Goal: Task Accomplishment & Management: Use online tool/utility

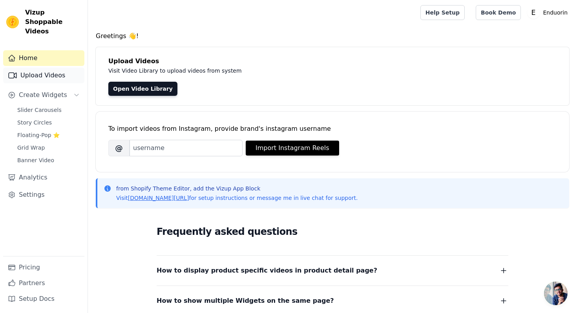
click at [50, 67] on link "Upload Videos" at bounding box center [43, 75] width 81 height 16
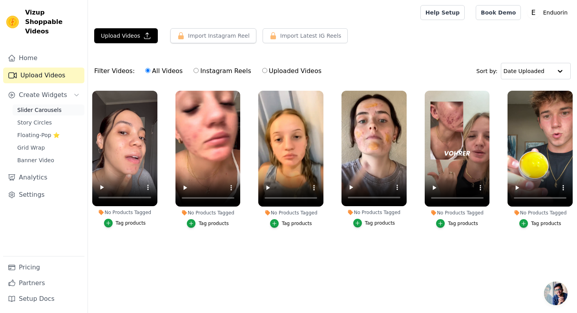
click at [42, 106] on span "Slider Carousels" at bounding box center [39, 110] width 44 height 8
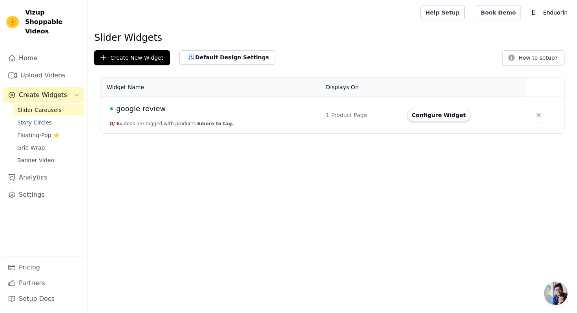
click at [159, 108] on span "google review" at bounding box center [140, 108] width 49 height 11
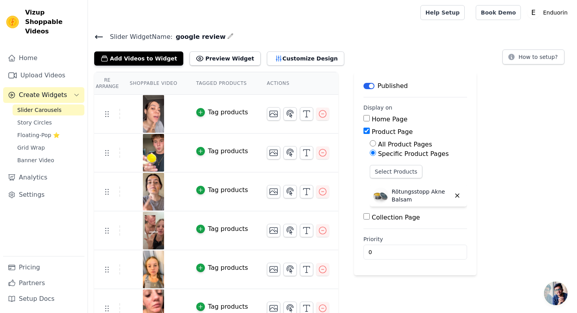
click at [227, 35] on icon "button" at bounding box center [230, 36] width 6 height 6
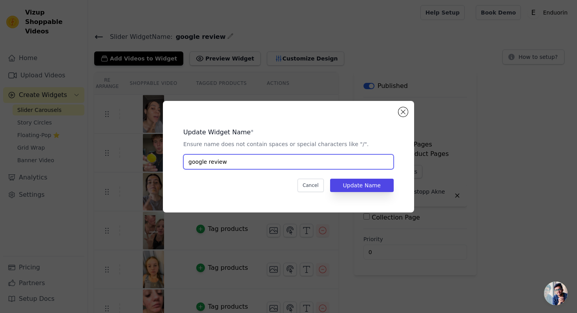
click at [219, 163] on input "google review" at bounding box center [288, 161] width 210 height 15
type input "Akne"
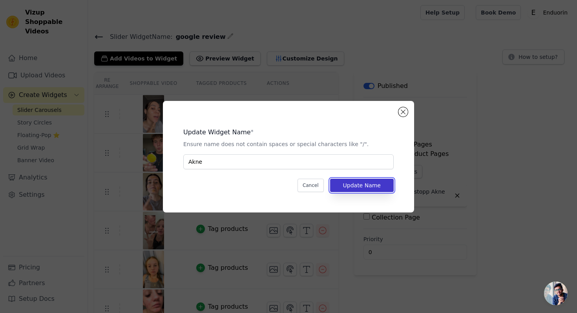
click at [337, 183] on button "Update Name" at bounding box center [362, 185] width 64 height 13
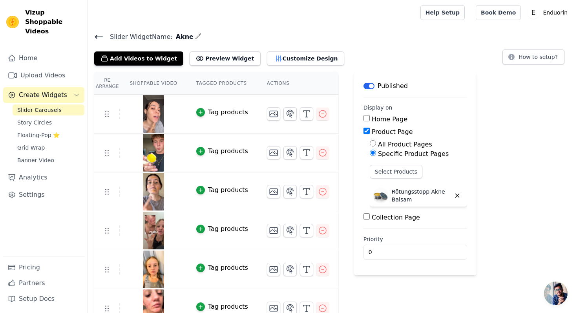
click at [96, 36] on icon at bounding box center [98, 36] width 7 height 3
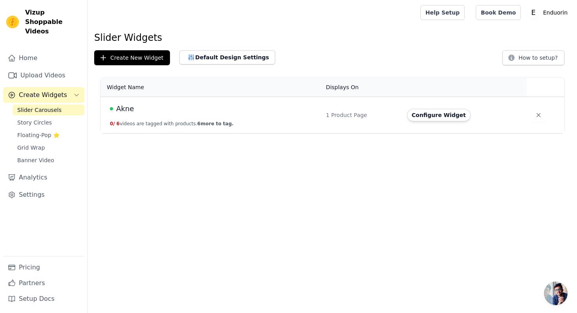
click at [123, 106] on span "Akne" at bounding box center [125, 108] width 18 height 11
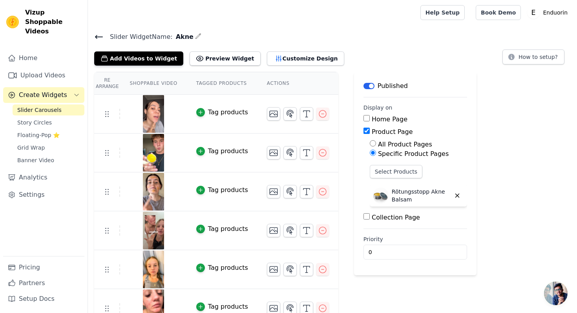
scroll to position [15, 0]
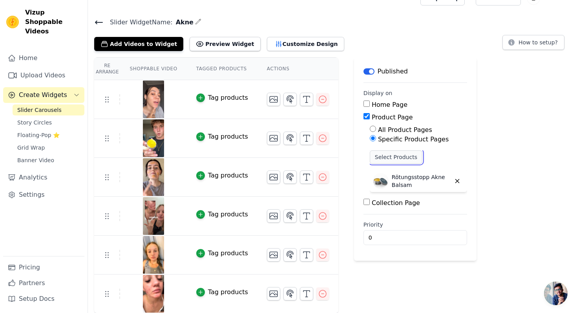
click at [402, 159] on button "Select Products" at bounding box center [396, 156] width 53 height 13
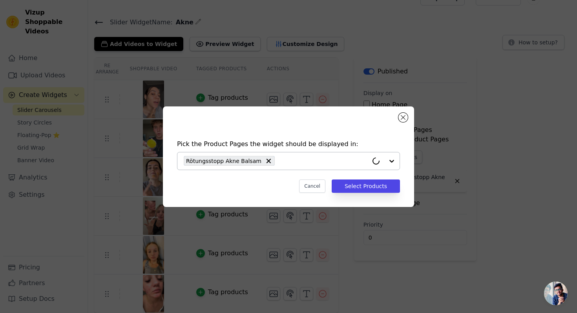
click at [306, 158] on input "text" at bounding box center [323, 160] width 89 height 9
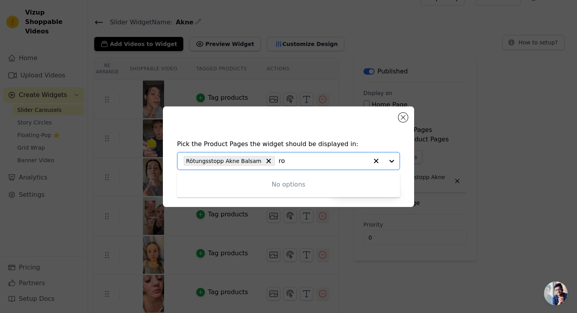
type input "r"
type input "akne"
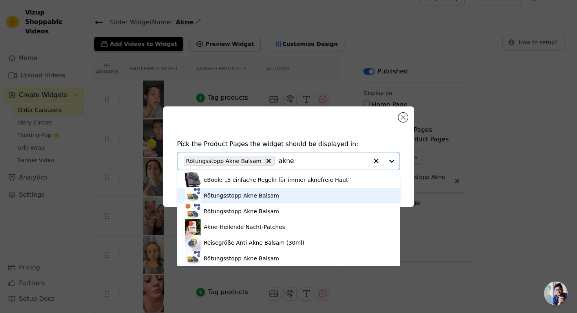
scroll to position [2, 0]
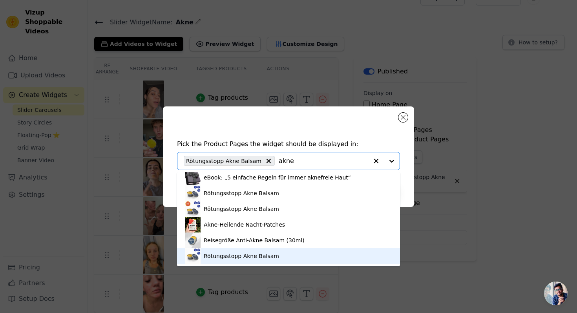
click at [296, 258] on div "Rötungsstopp Akne Balsam" at bounding box center [288, 256] width 207 height 16
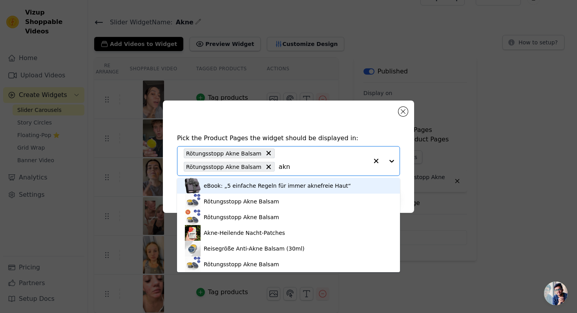
type input "akne"
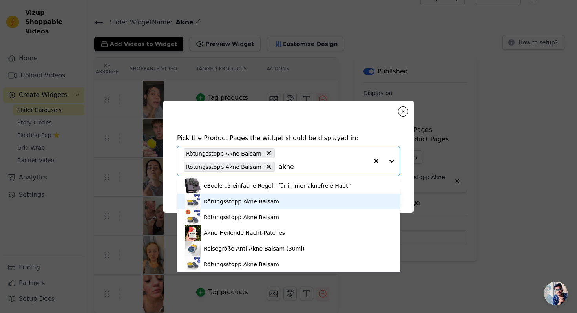
click at [288, 197] on div "Rötungsstopp Akne Balsam" at bounding box center [288, 201] width 207 height 16
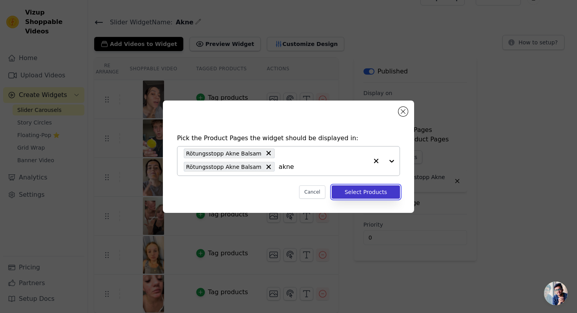
click at [348, 191] on button "Select Products" at bounding box center [366, 191] width 68 height 13
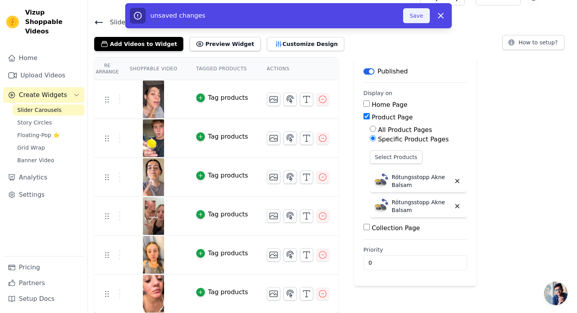
click at [406, 18] on button "Save" at bounding box center [416, 15] width 27 height 15
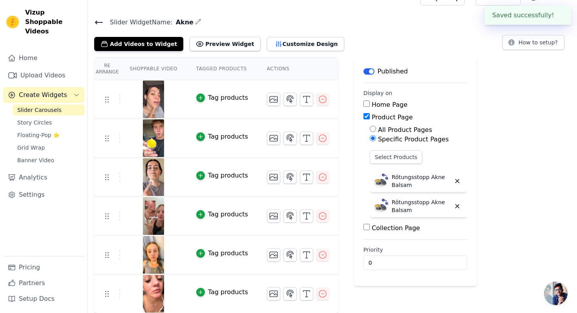
click at [415, 19] on h4 "Slider Widget Name: [PERSON_NAME]" at bounding box center [332, 22] width 476 height 11
click at [343, 33] on div "Slider Widget Name: Akne Add Videos to Widget Preview Widget Customize Design H…" at bounding box center [332, 34] width 489 height 34
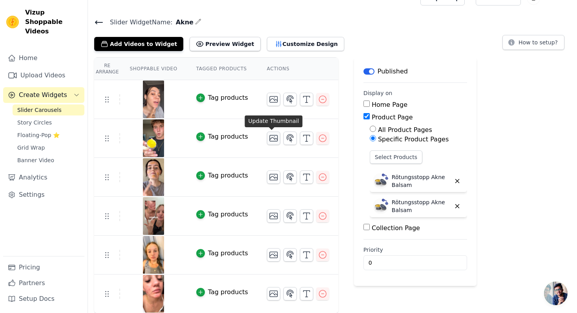
scroll to position [0, 0]
